Goal: Check status: Check status

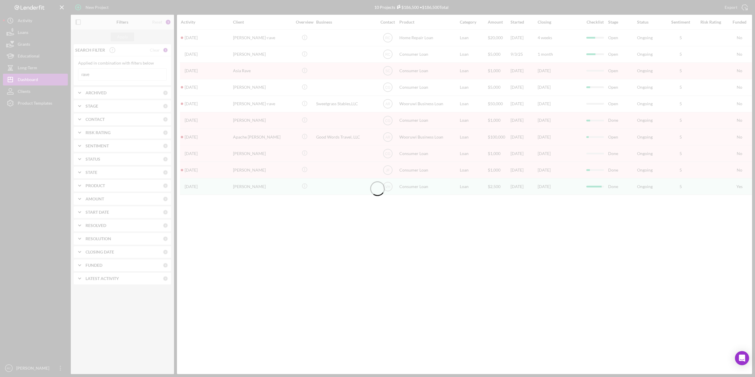
click at [96, 74] on div at bounding box center [377, 188] width 755 height 377
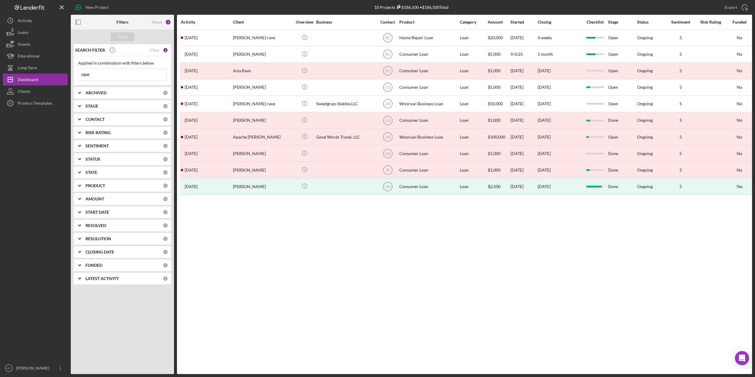
click at [93, 75] on input "rave" at bounding box center [122, 75] width 88 height 12
type input "r"
type input "[PERSON_NAME]"
click at [122, 37] on div "Apply" at bounding box center [122, 36] width 11 height 9
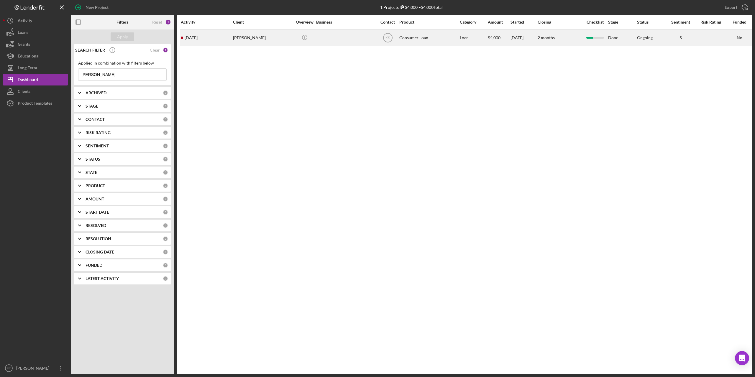
click at [259, 37] on div "[PERSON_NAME]" at bounding box center [262, 38] width 59 height 16
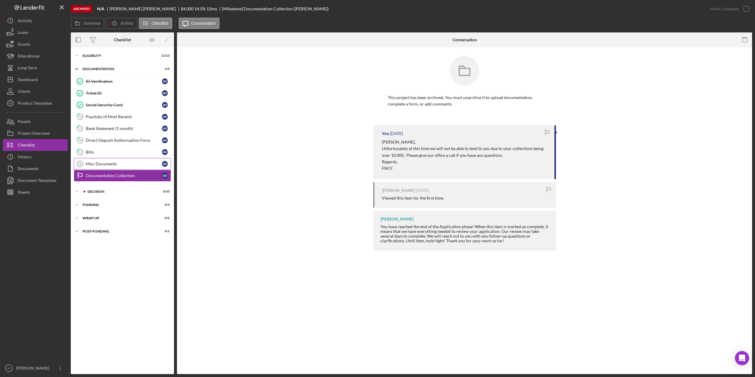
click at [106, 168] on link "Misc Documents 18 Misc Documents A V" at bounding box center [122, 164] width 97 height 12
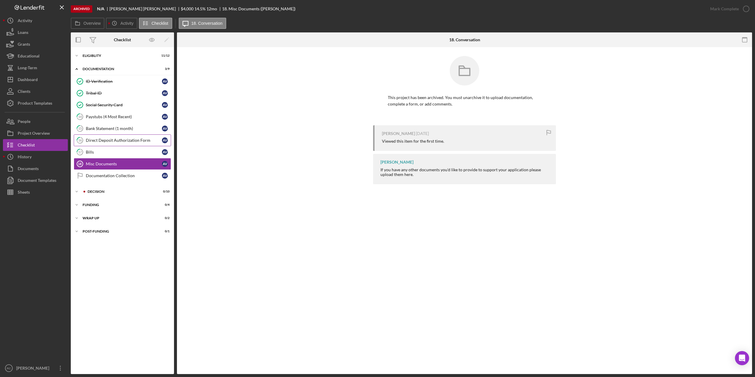
click at [108, 137] on link "16 Direct Deposit Authorization Form A V" at bounding box center [122, 141] width 97 height 12
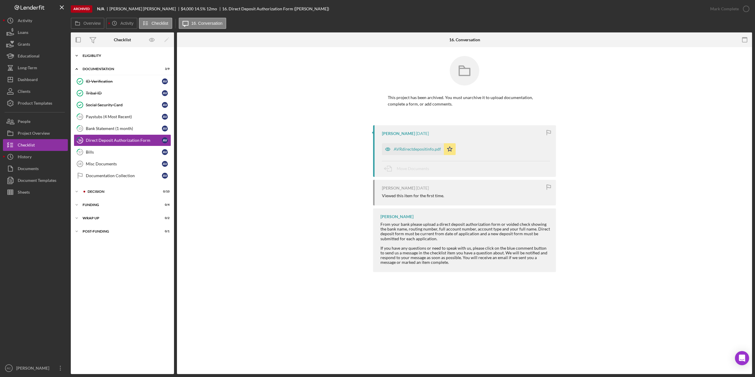
click at [101, 54] on div "Eligiblity" at bounding box center [125, 56] width 84 height 4
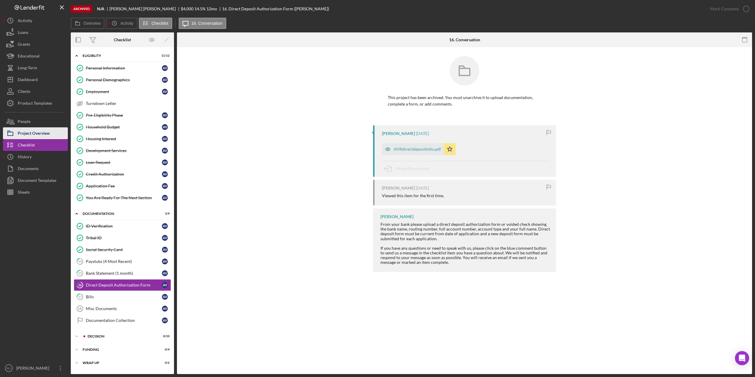
click at [44, 131] on div "Project Overview" at bounding box center [34, 133] width 32 height 13
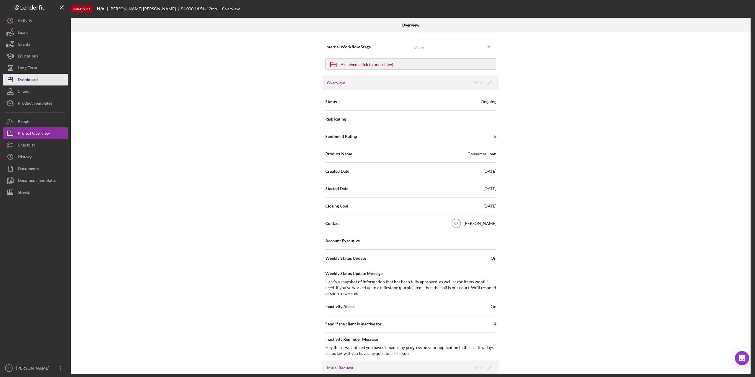
click at [38, 82] on div "Dashboard" at bounding box center [28, 80] width 20 height 13
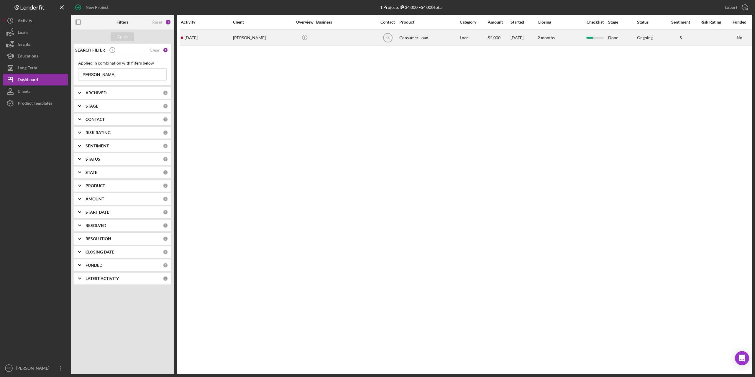
click at [246, 37] on div "[PERSON_NAME]" at bounding box center [262, 38] width 59 height 16
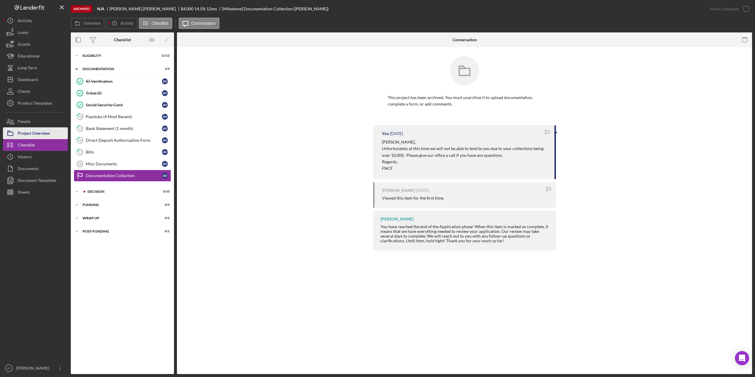
click at [34, 132] on div "Project Overview" at bounding box center [34, 133] width 32 height 13
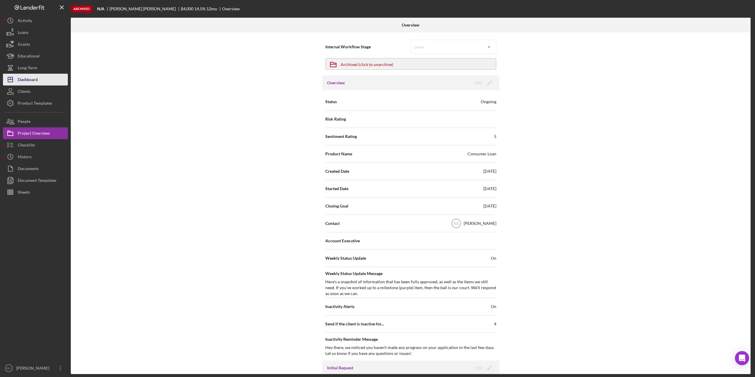
click at [30, 78] on div "Dashboard" at bounding box center [28, 80] width 20 height 13
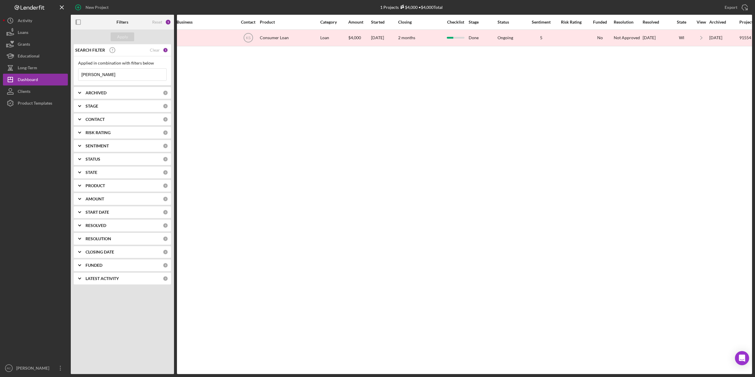
scroll to position [0, 154]
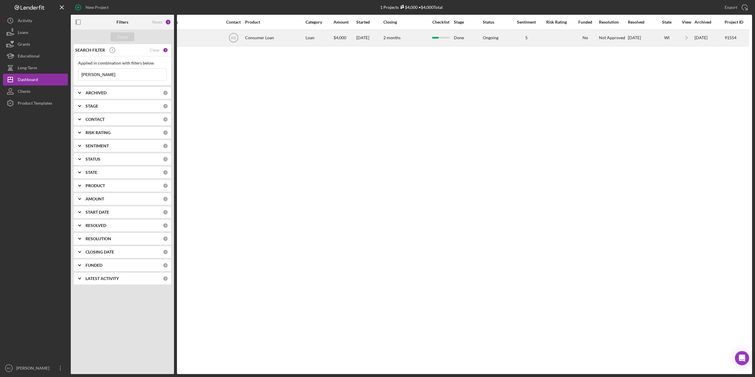
click at [261, 37] on div "Consumer Loan" at bounding box center [274, 38] width 59 height 16
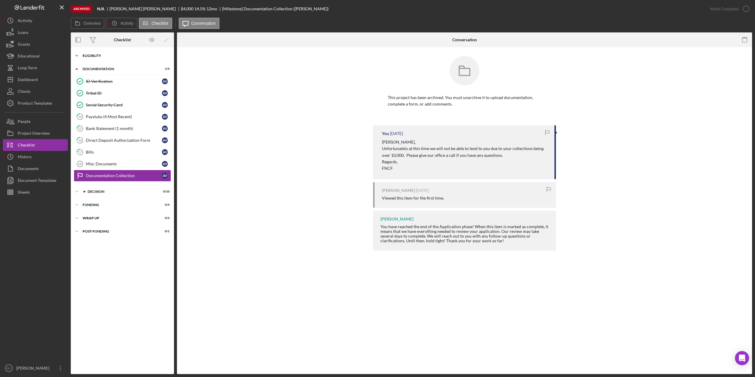
click at [93, 54] on div "Icon/Expander Eligiblity 11 / 12" at bounding box center [122, 56] width 103 height 12
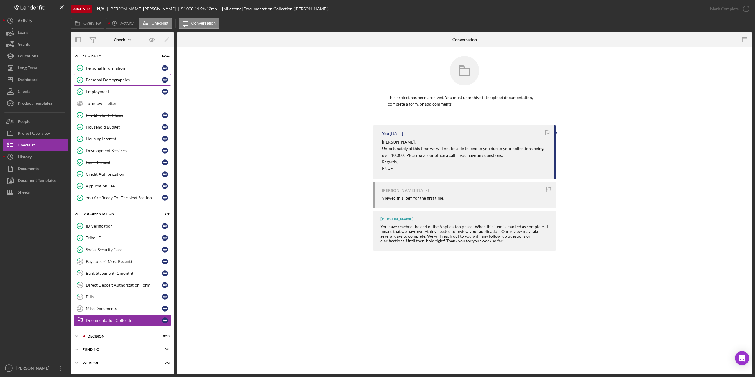
click at [107, 80] on div "Personal Demographics" at bounding box center [124, 80] width 76 height 5
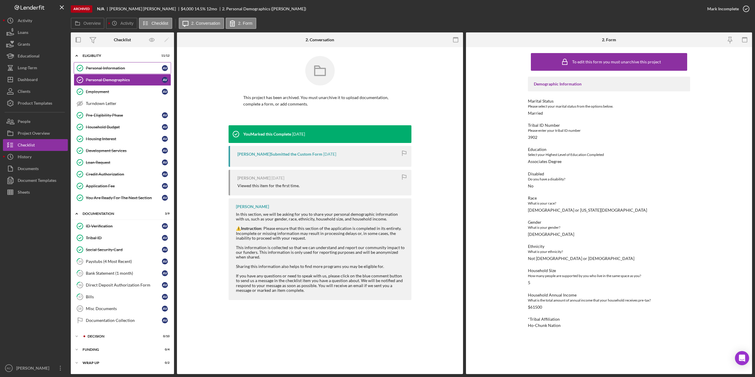
click at [109, 66] on div "Personal Information" at bounding box center [124, 68] width 76 height 5
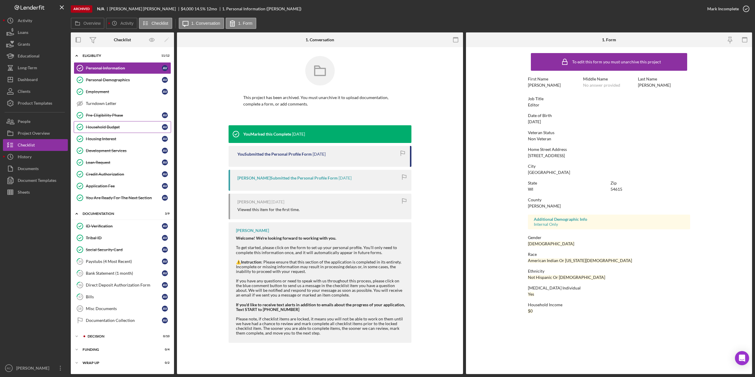
click at [106, 125] on div "Household Budget" at bounding box center [124, 127] width 76 height 5
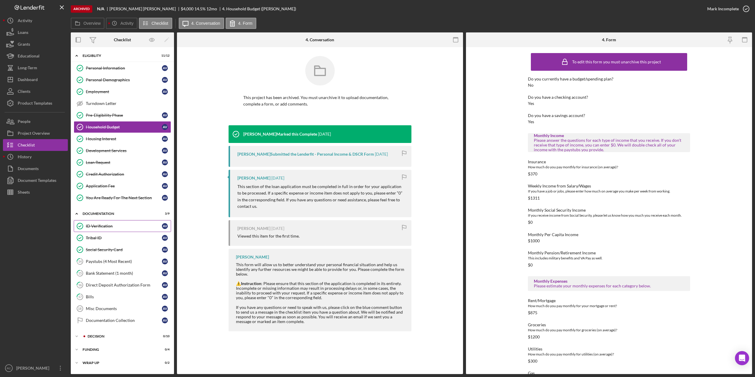
click at [102, 227] on div "ID Verification" at bounding box center [124, 226] width 76 height 5
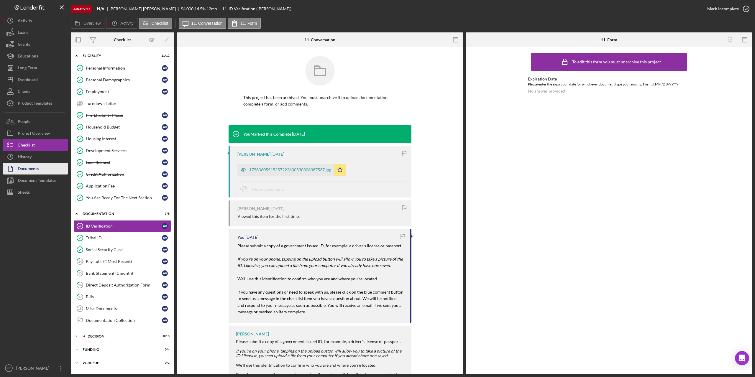
click at [34, 168] on div "Documents" at bounding box center [28, 169] width 21 height 13
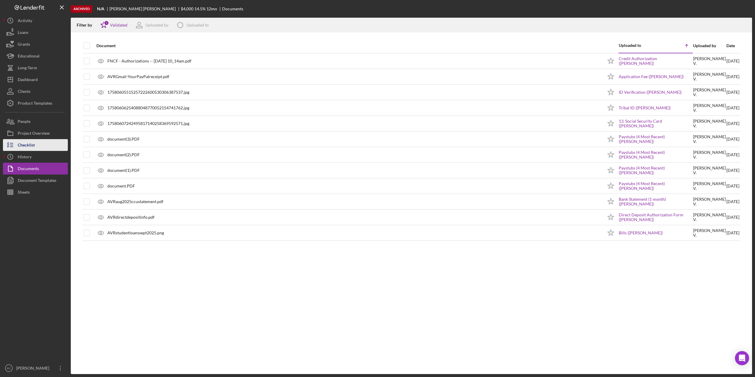
click at [37, 147] on button "Checklist" at bounding box center [35, 145] width 65 height 12
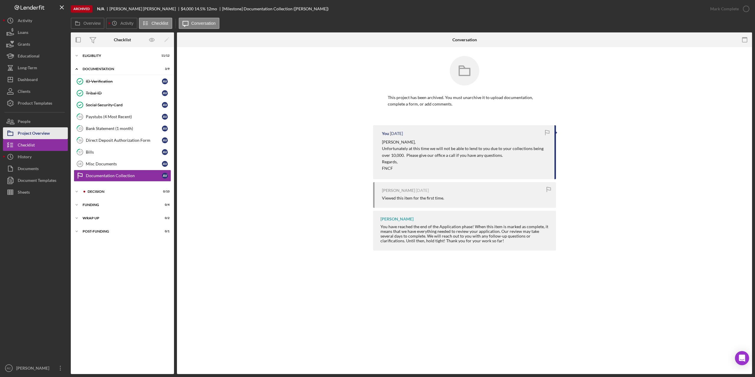
click at [33, 132] on div "Project Overview" at bounding box center [34, 133] width 32 height 13
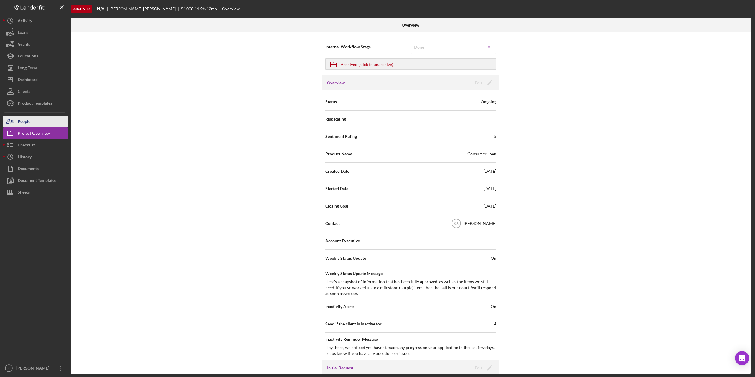
click at [25, 123] on div "People" at bounding box center [24, 122] width 13 height 13
